Goal: Task Accomplishment & Management: Manage account settings

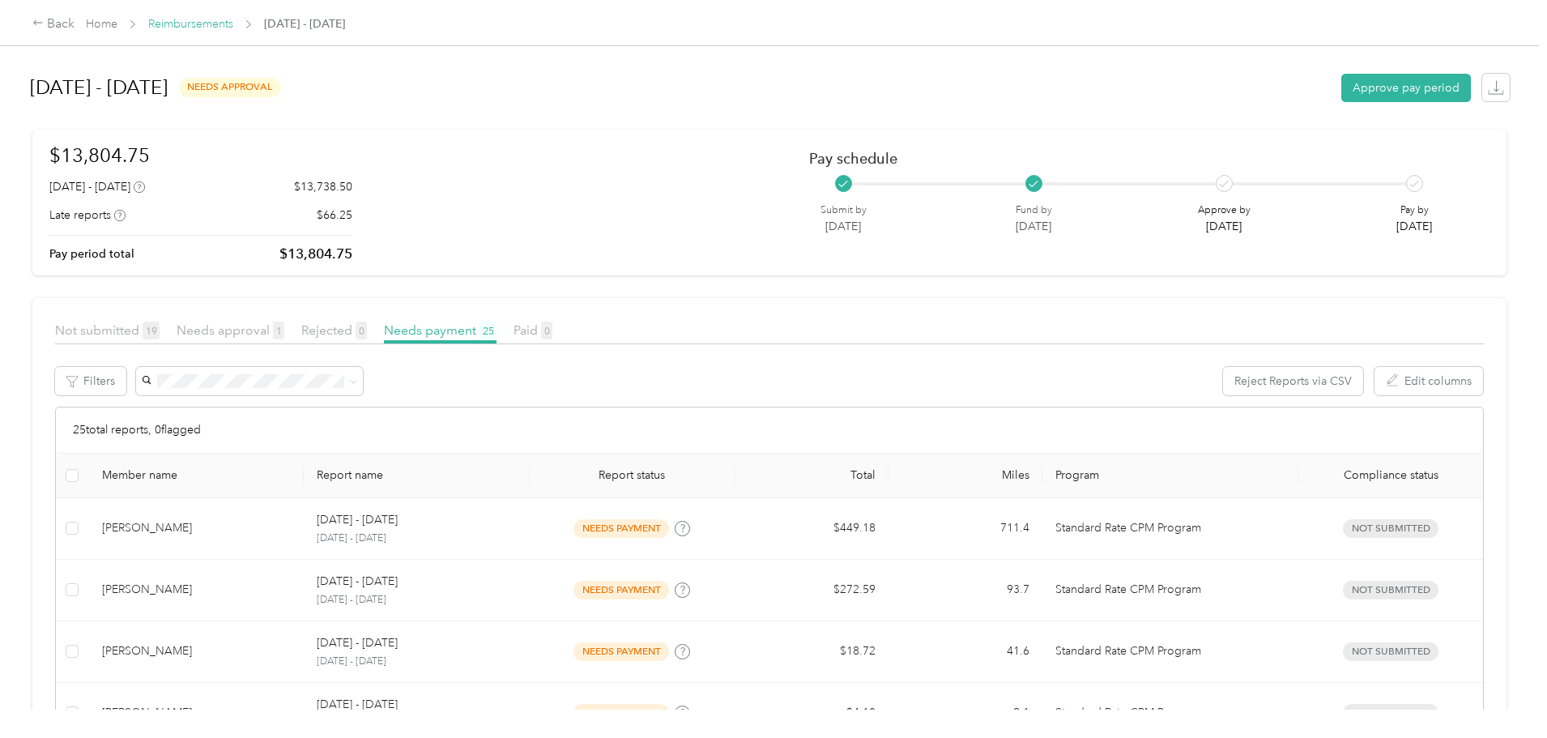
click at [233, 29] on link "Reimbursements" at bounding box center [190, 24] width 85 height 14
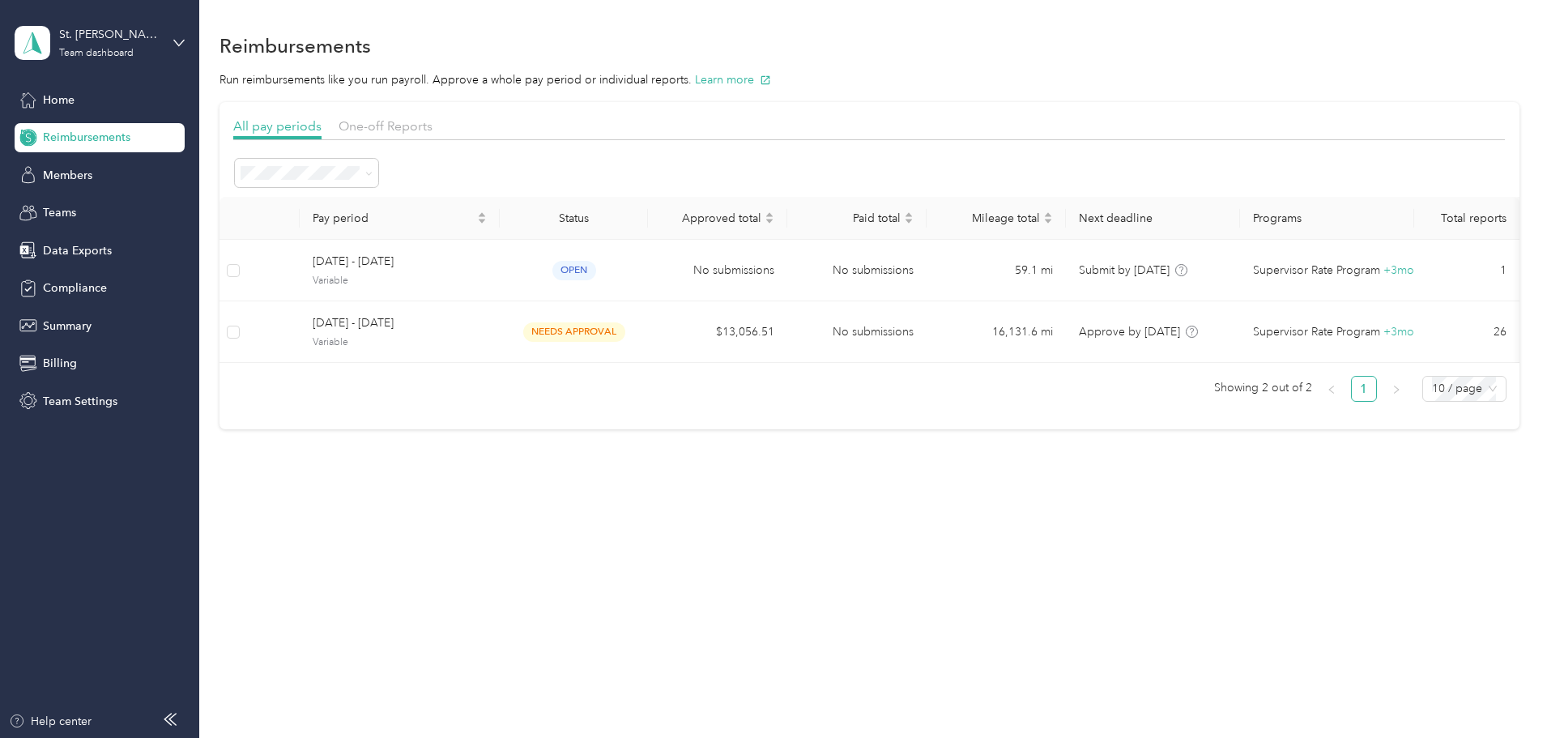
click at [684, 605] on div "Reimbursements Run reimbursements like you run payroll. Approve a whole pay per…" at bounding box center [869, 369] width 1340 height 738
click at [252, 291] on div "All pay periods One-off Reports Pay period Status Approved total Paid total Mil…" at bounding box center [869, 265] width 1300 height 327
